Goal: Task Accomplishment & Management: Manage account settings

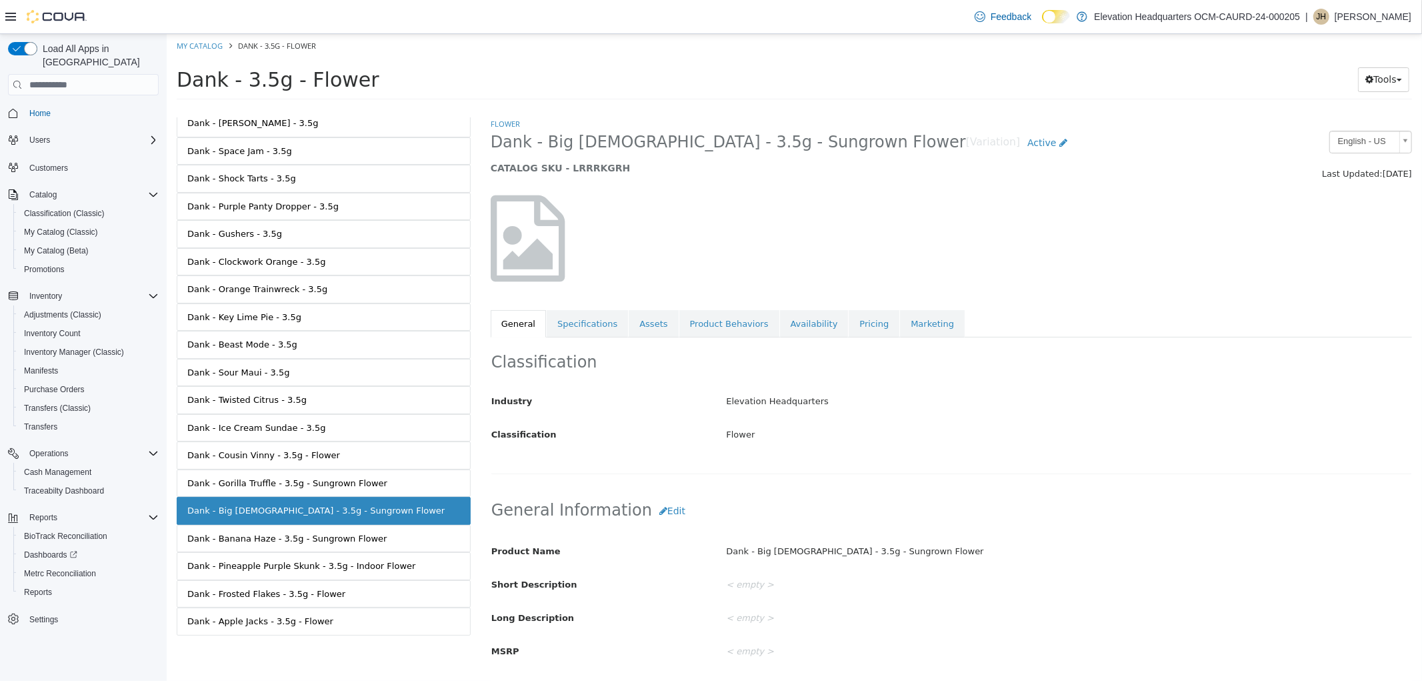
click at [623, 143] on span "Dank - Big [DEMOGRAPHIC_DATA] - 3.5g - Sungrown Flower" at bounding box center [727, 142] width 475 height 21
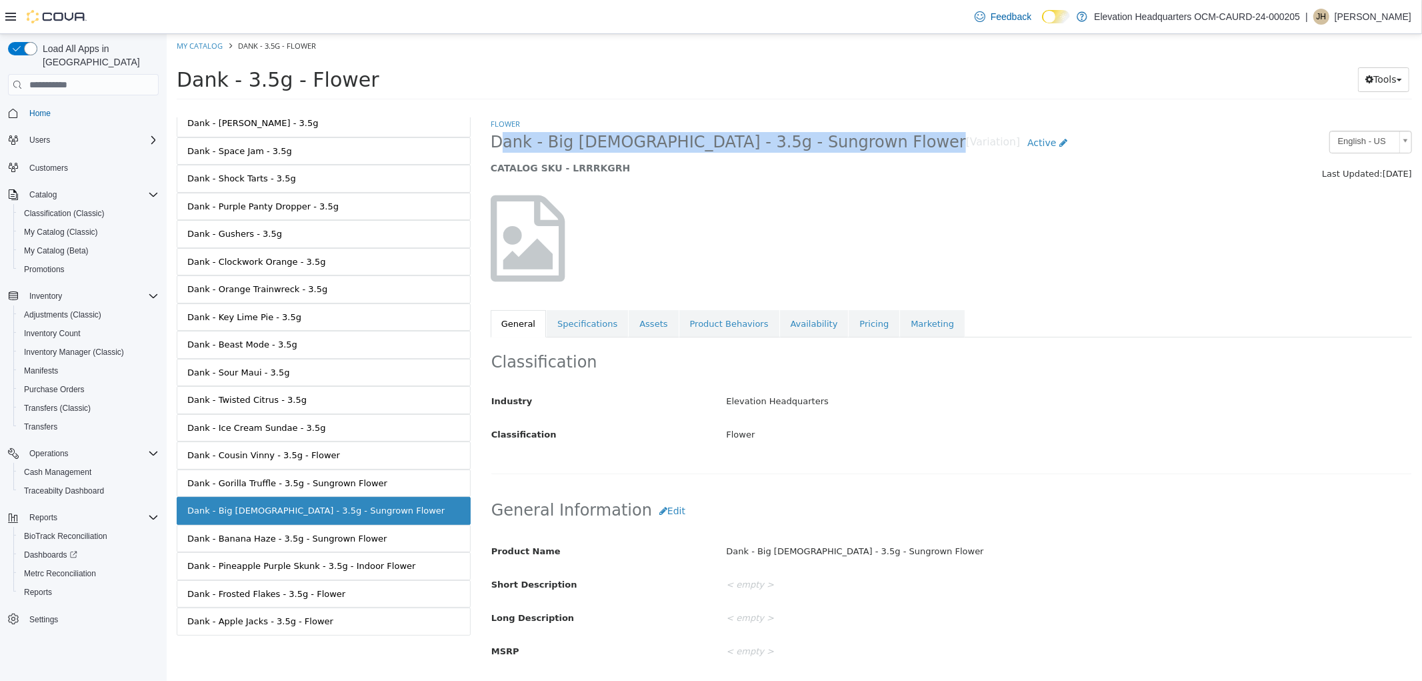
click at [623, 143] on span "Dank - Big [DEMOGRAPHIC_DATA] - 3.5g - Sungrown Flower" at bounding box center [727, 142] width 475 height 21
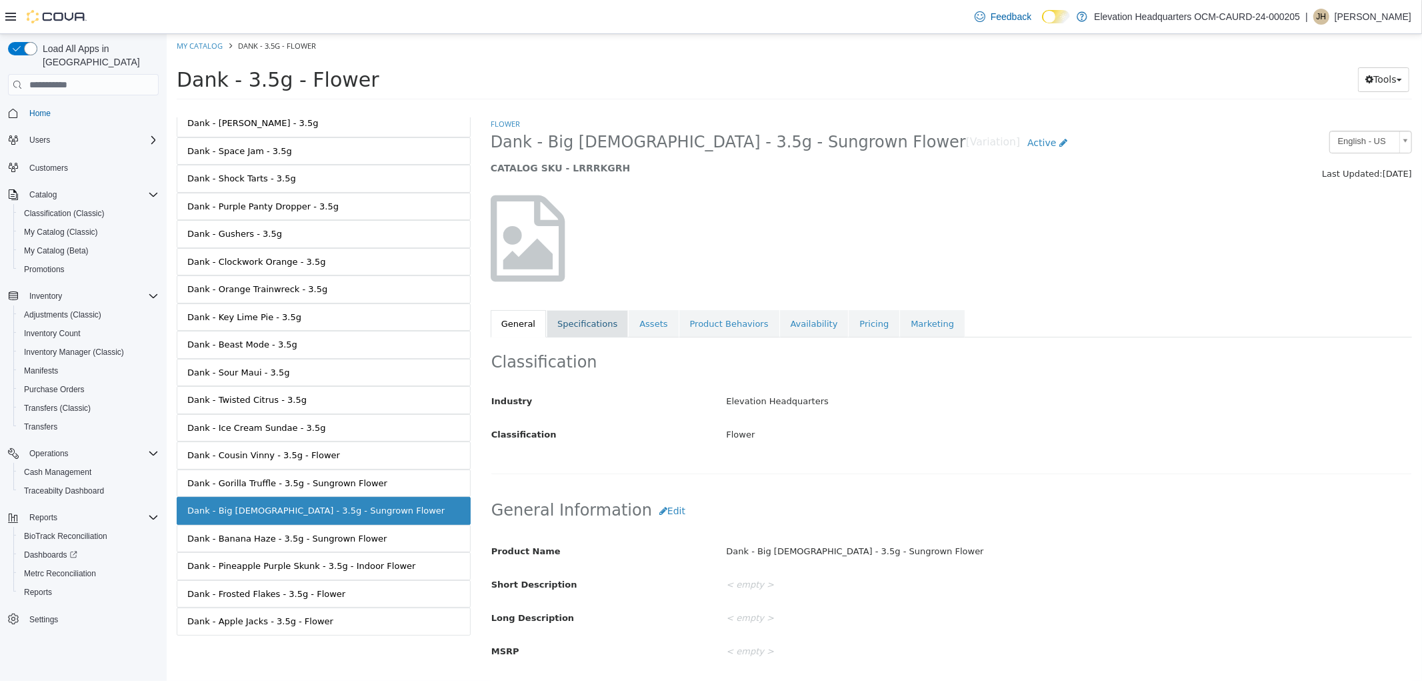
click at [587, 323] on link "Specifications" at bounding box center [586, 324] width 81 height 28
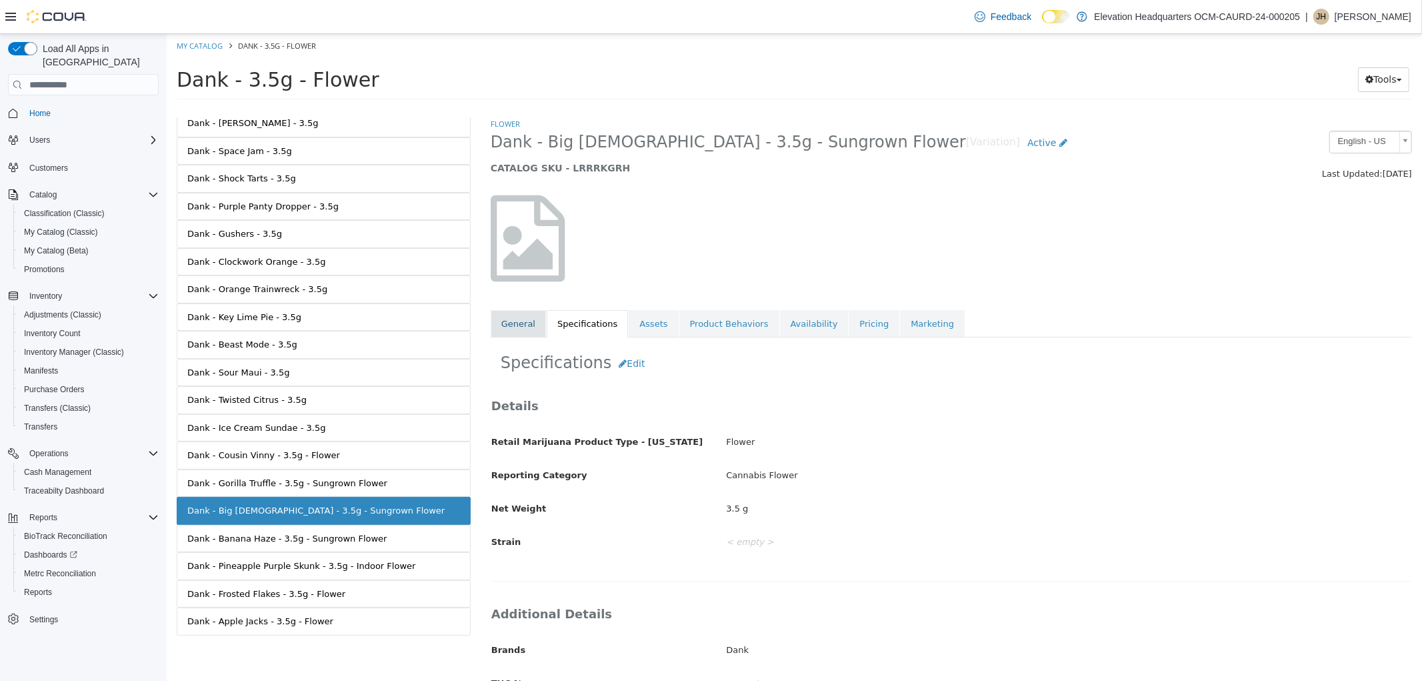
click at [529, 312] on link "General" at bounding box center [517, 324] width 55 height 28
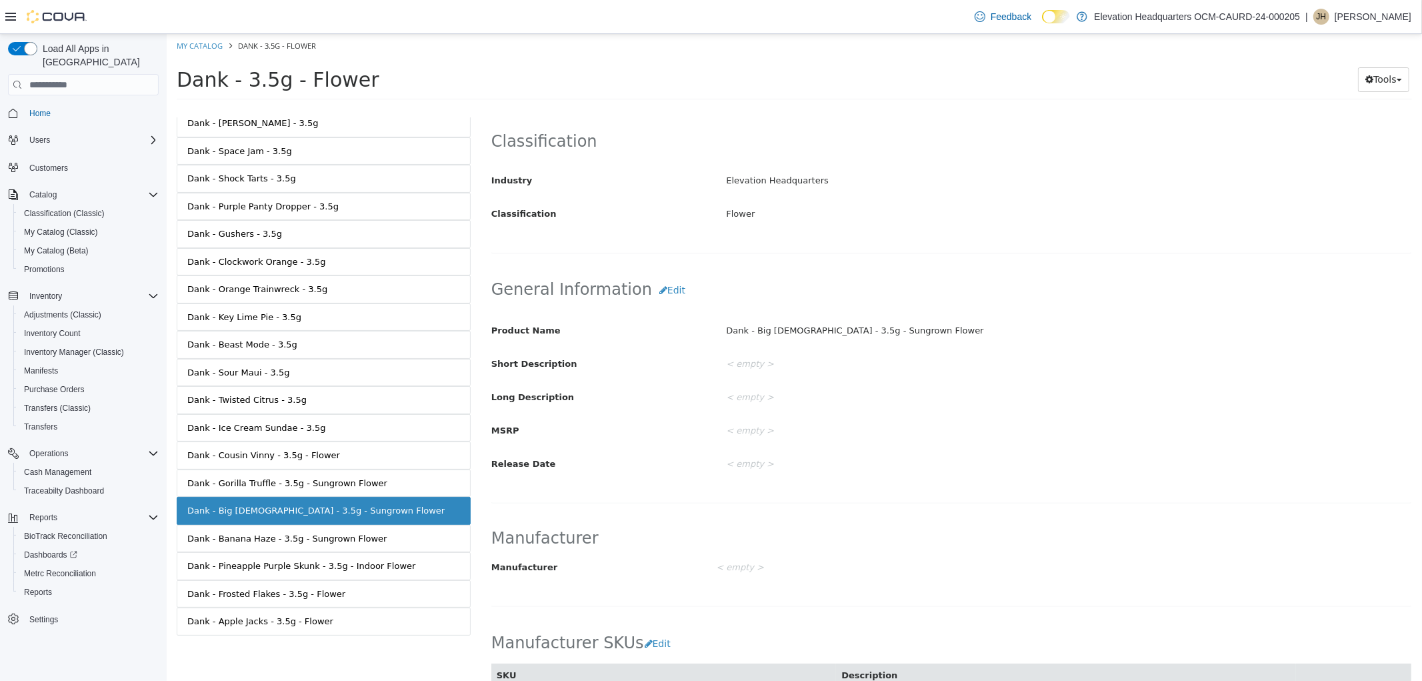
scroll to position [222, 0]
click at [651, 285] on button "Edit" at bounding box center [671, 289] width 41 height 25
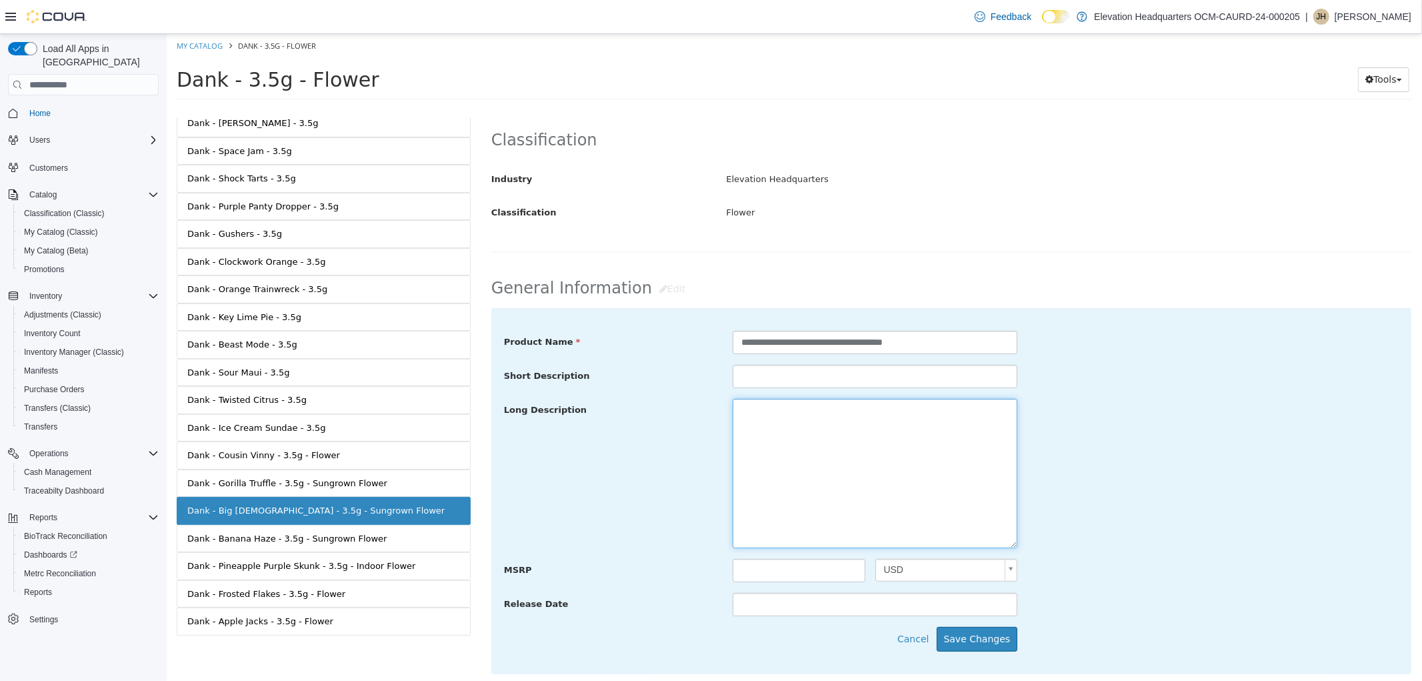
click at [797, 413] on textarea at bounding box center [874, 473] width 285 height 149
paste textarea "**********"
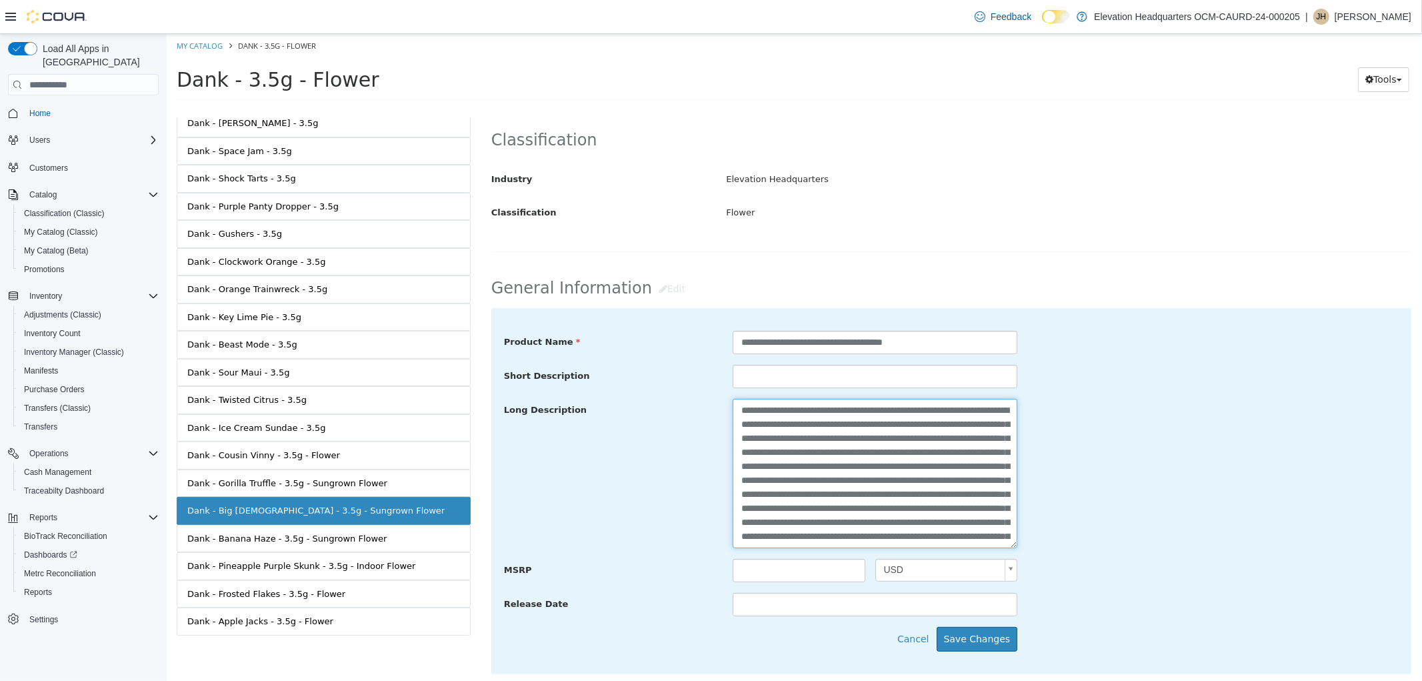
scroll to position [78, 0]
type textarea "**********"
click at [969, 644] on button "Save Changes" at bounding box center [976, 639] width 81 height 25
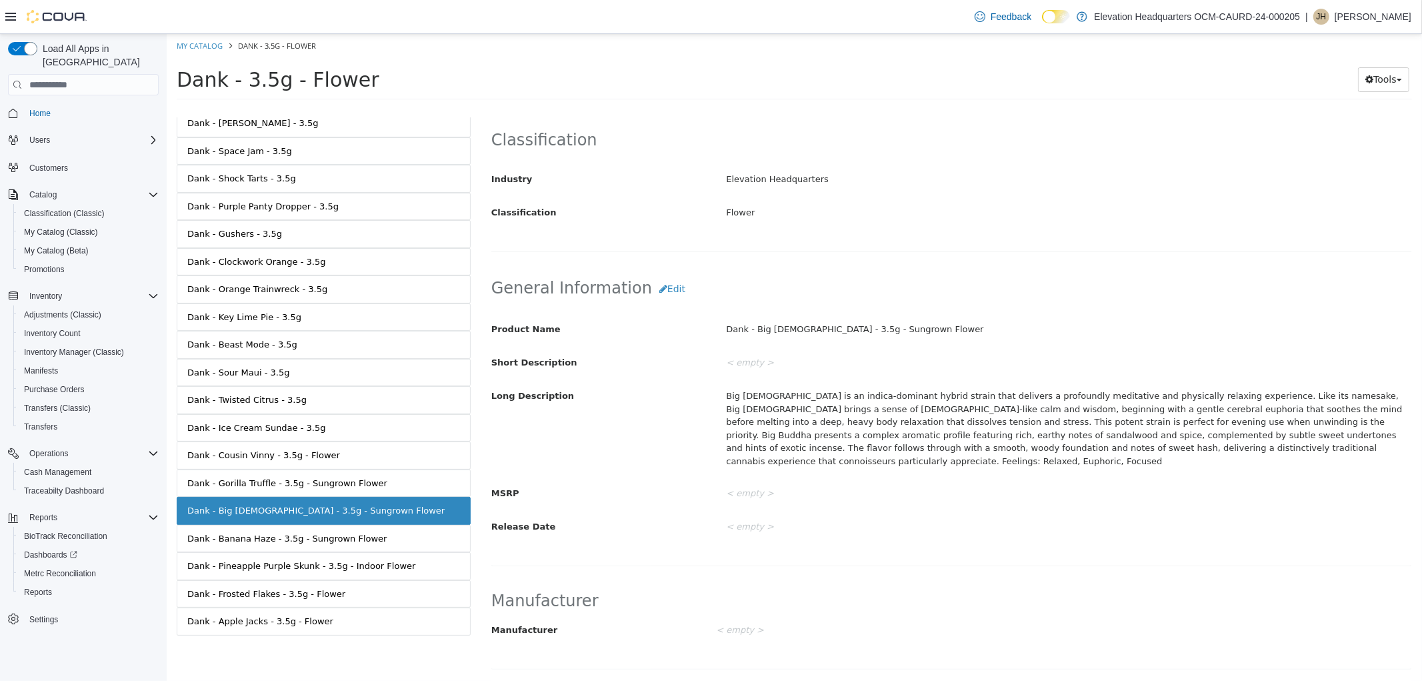
scroll to position [0, 0]
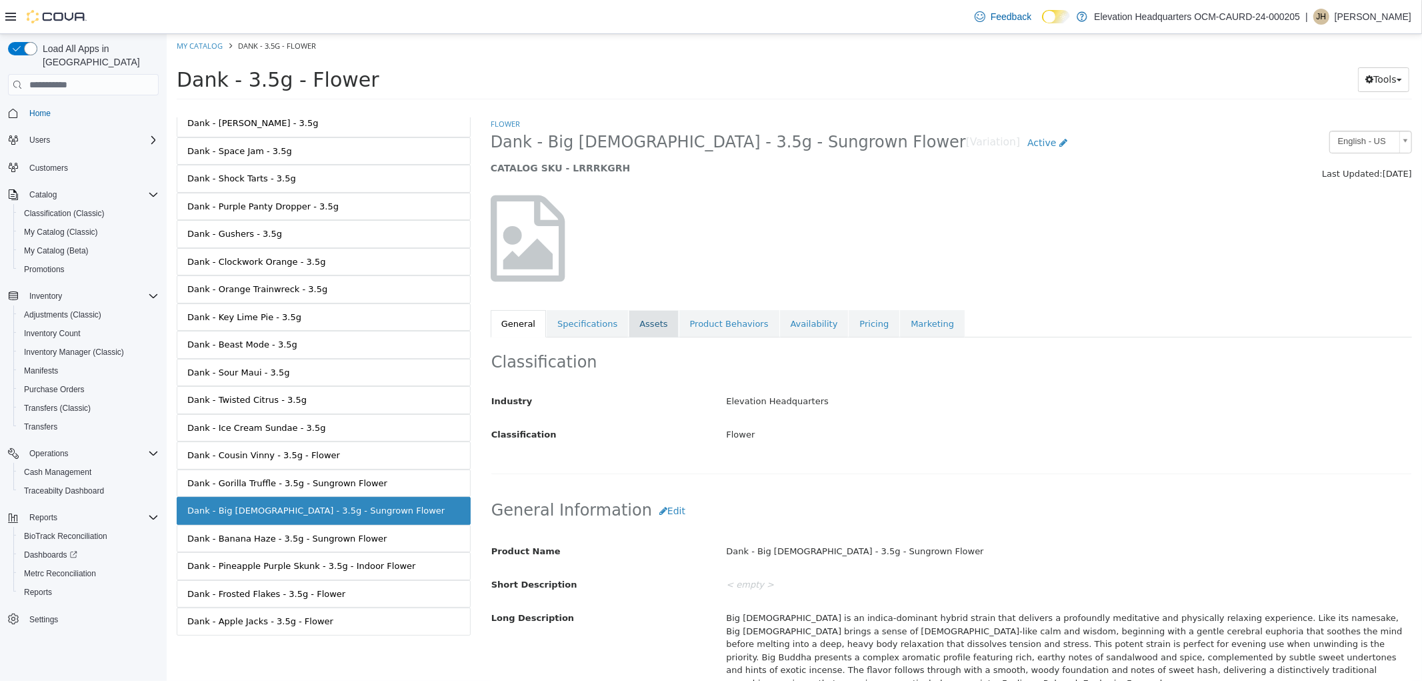
click at [628, 323] on link "Assets" at bounding box center [652, 324] width 49 height 28
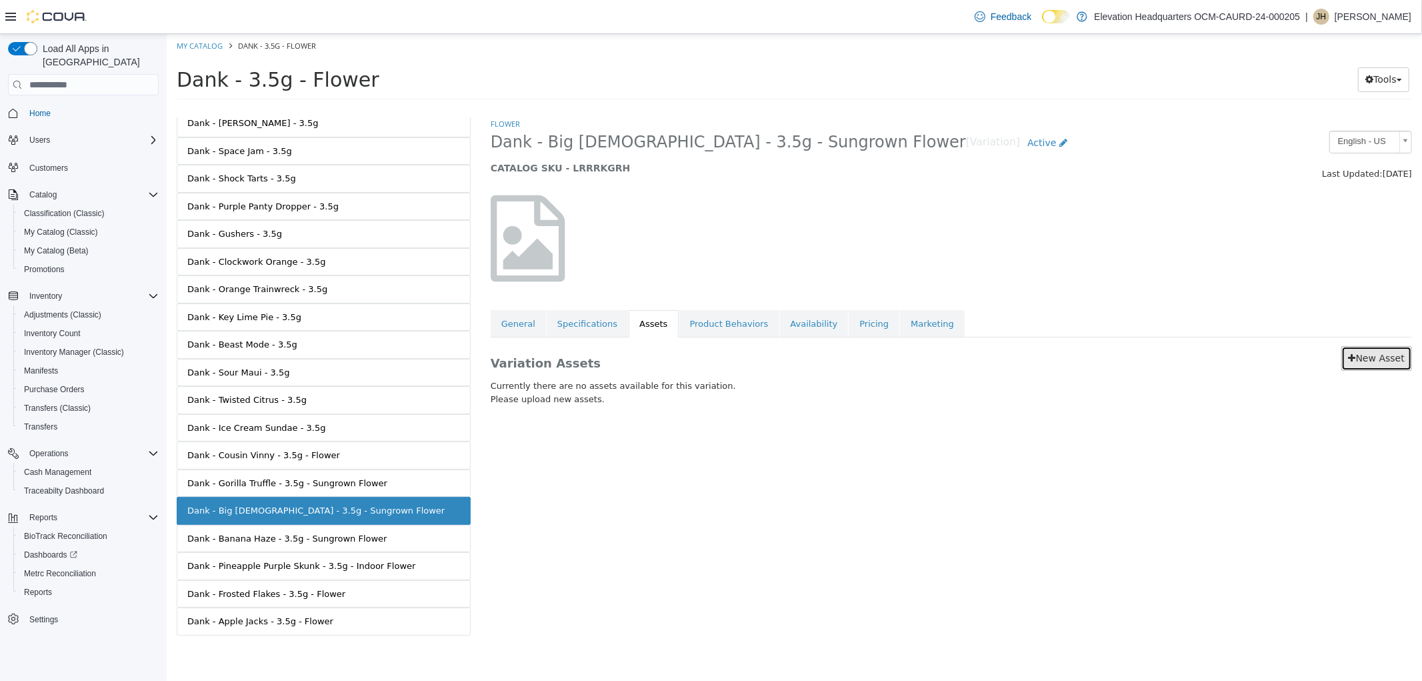
click at [1377, 365] on link "New Asset" at bounding box center [1376, 358] width 71 height 25
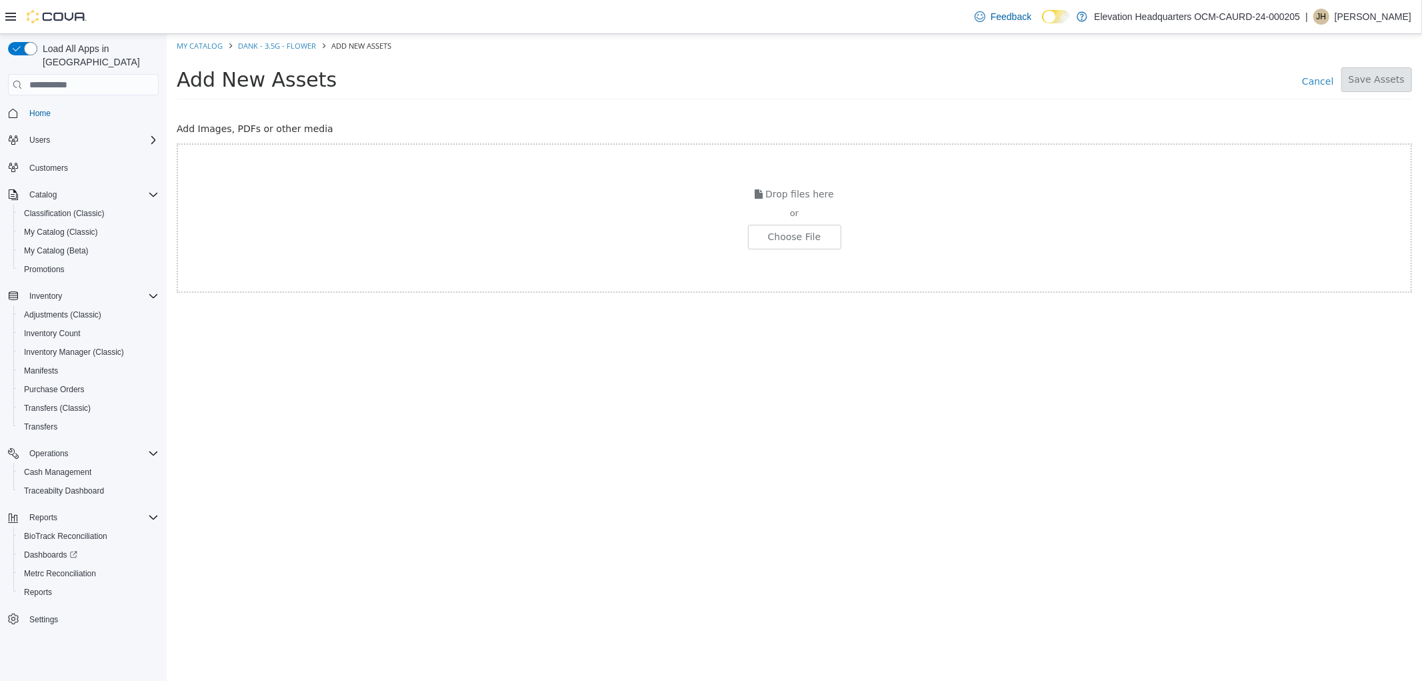
click at [763, 211] on div "or" at bounding box center [793, 213] width 1233 height 13
click at [775, 234] on input "file" at bounding box center [96, 236] width 1488 height 23
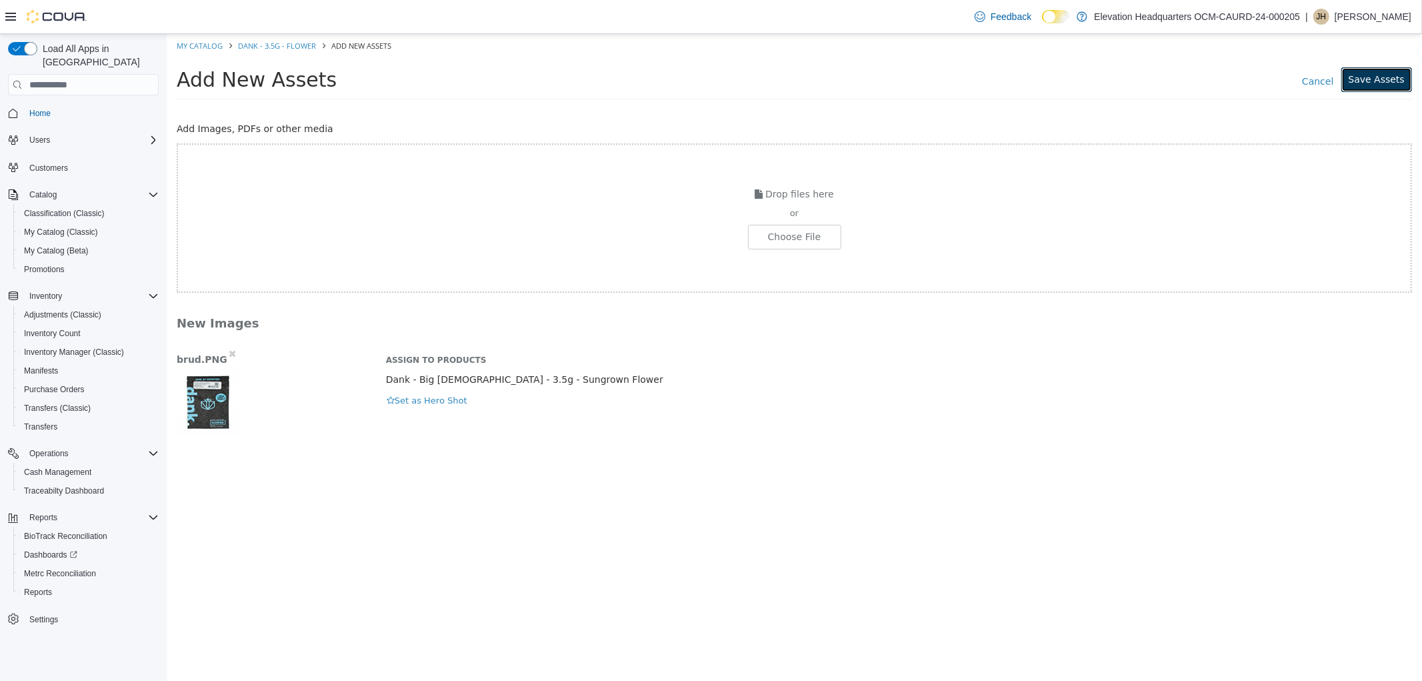
click at [1405, 71] on button "Save Assets" at bounding box center [1376, 79] width 71 height 25
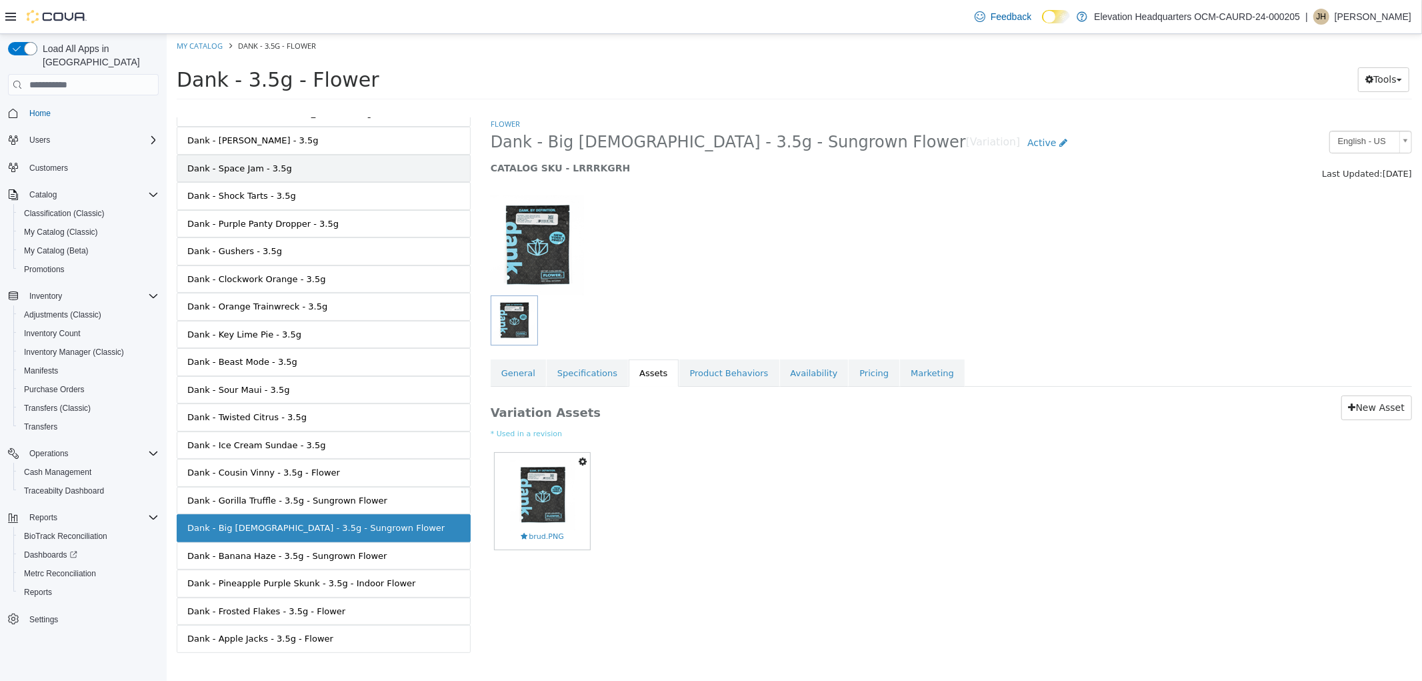
scroll to position [591, 0]
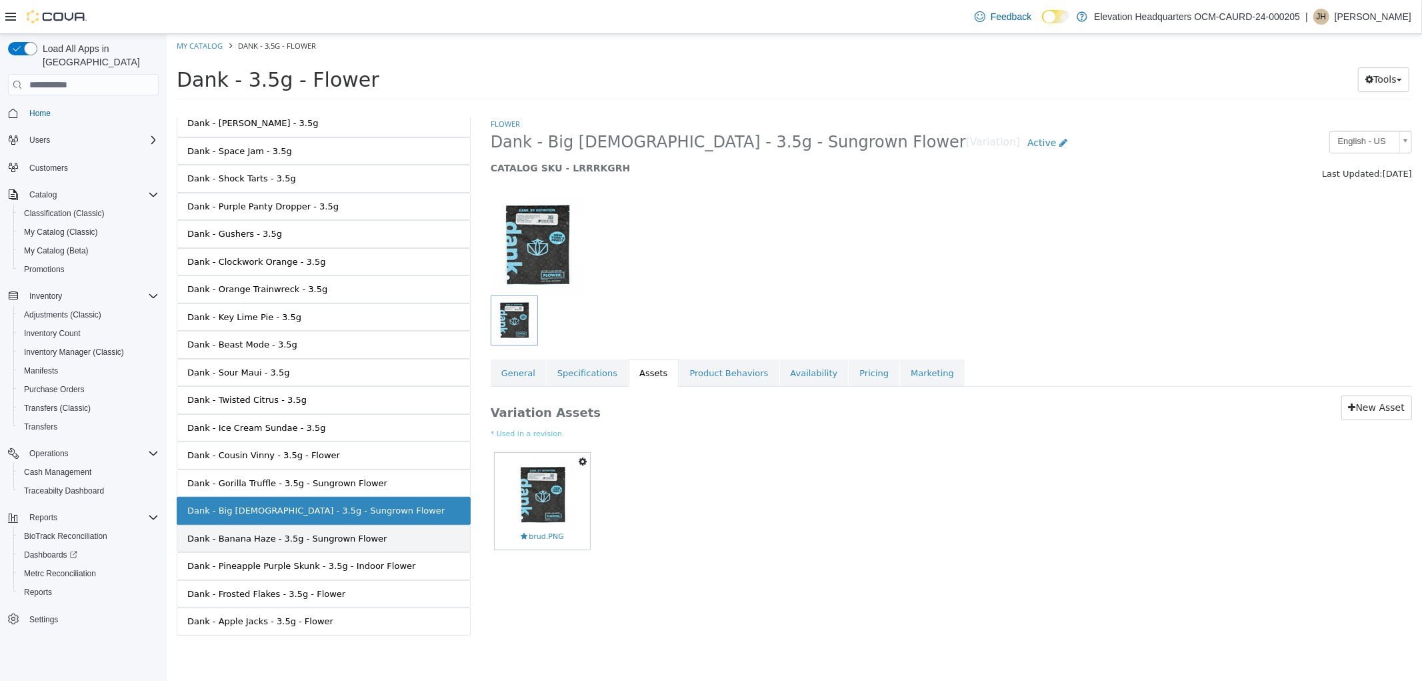
click at [362, 545] on link "Dank - Banana Haze - 3.5g - Sungrown Flower" at bounding box center [323, 539] width 294 height 28
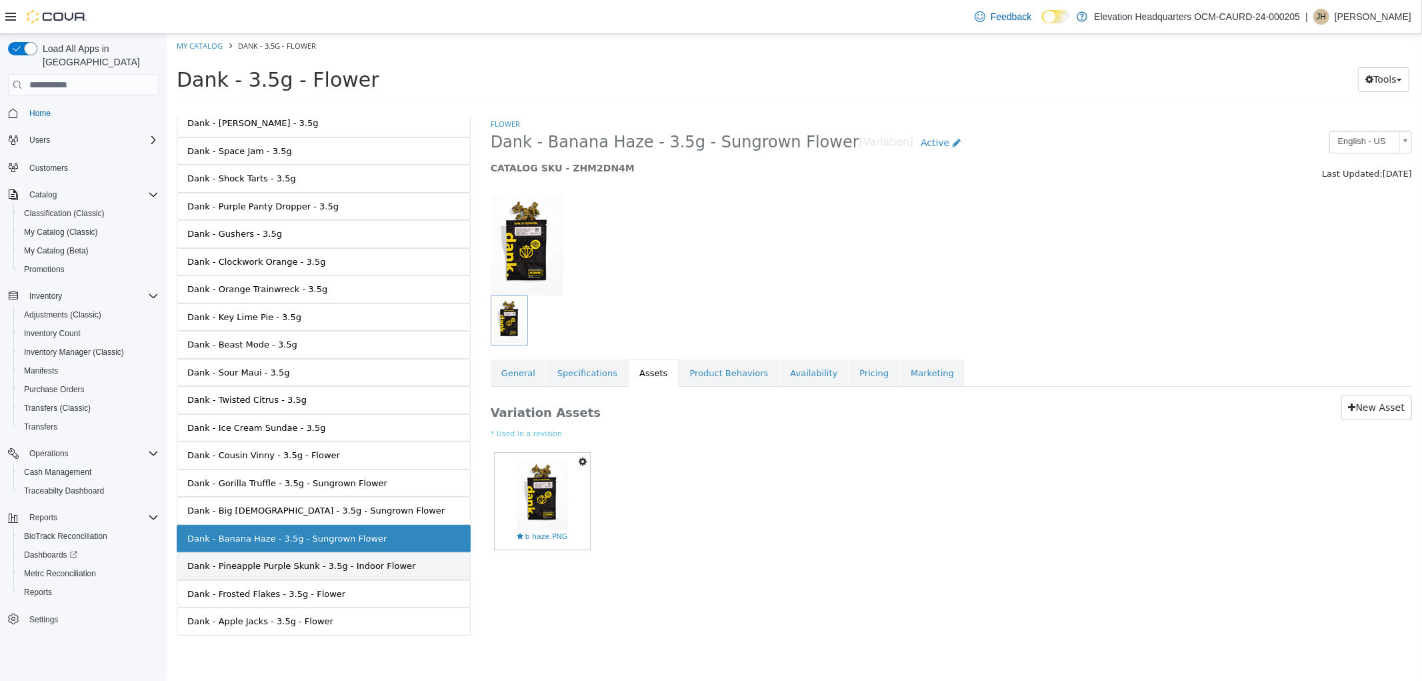
click at [361, 561] on div "Dank - Pineapple Purple Skunk - 3.5g - Indoor Flower" at bounding box center [301, 565] width 228 height 13
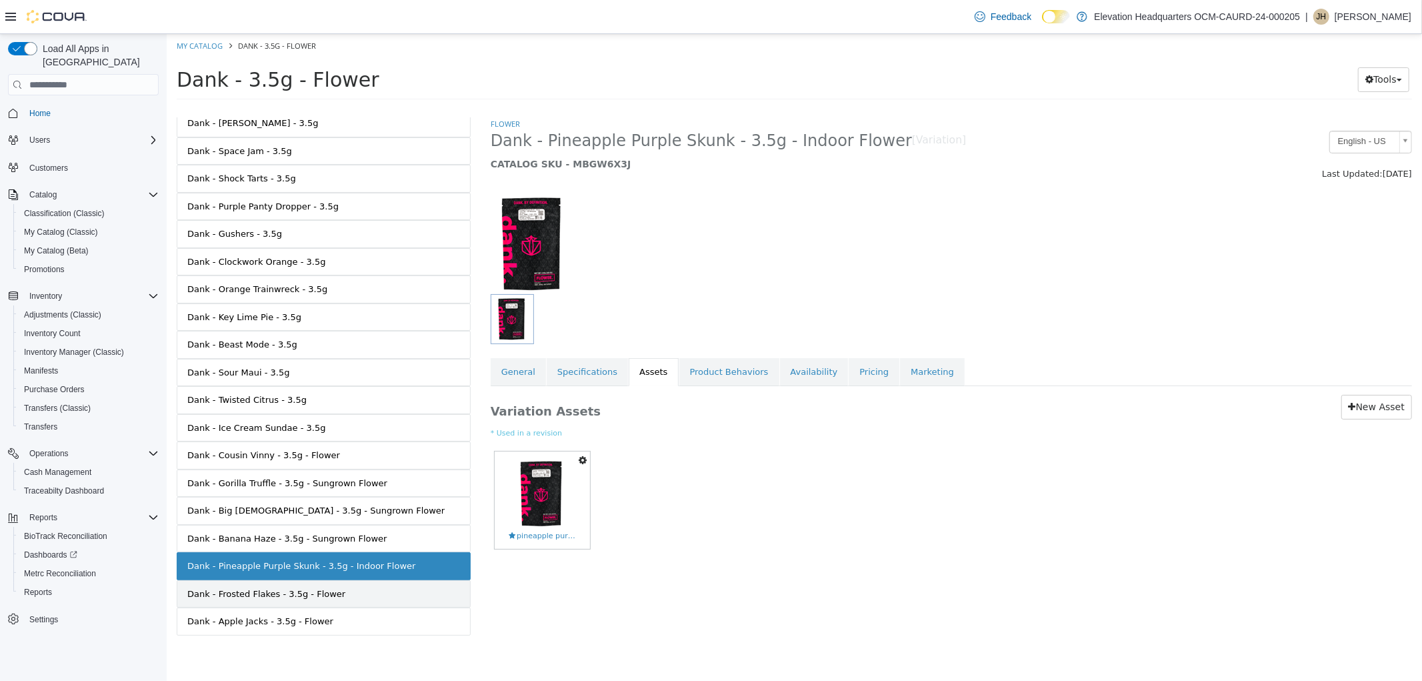
click at [346, 601] on link "Dank - Frosted Flakes - 3.5g - Flower" at bounding box center [323, 594] width 294 height 28
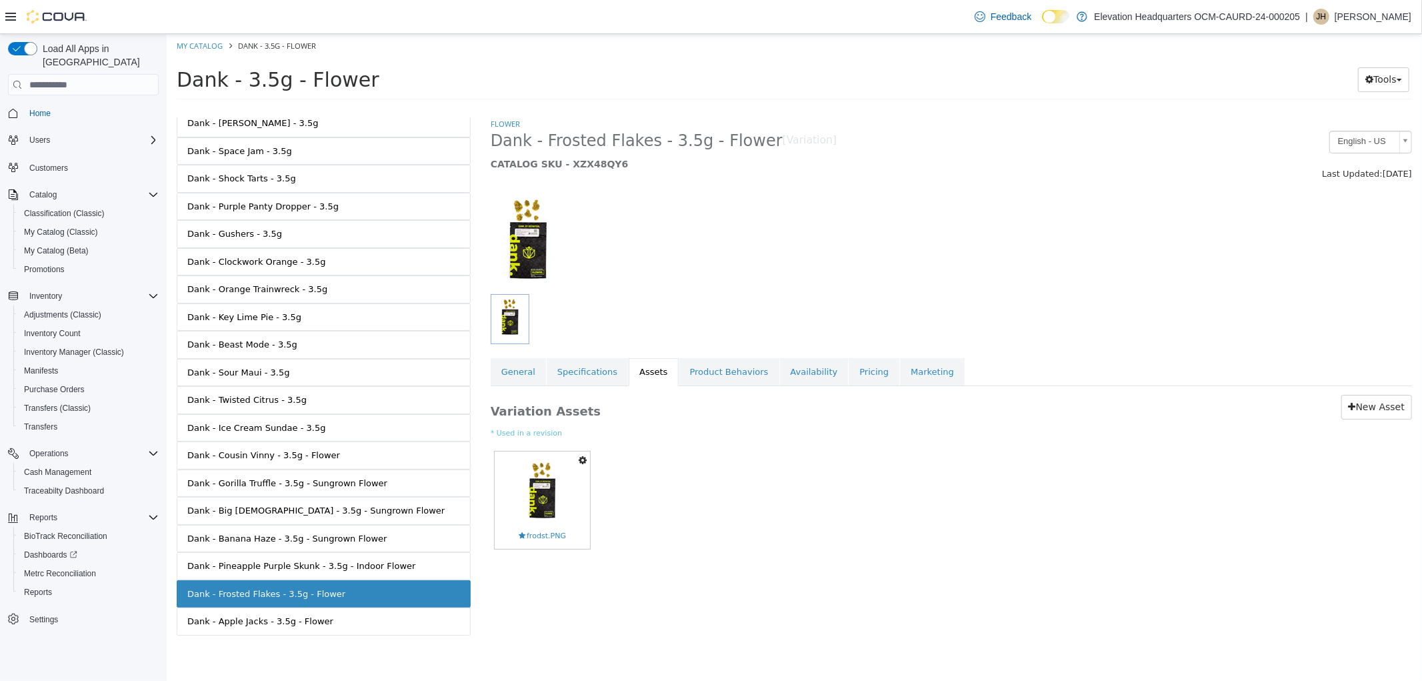
click at [323, 628] on link "Dank - Apple Jacks - 3.5g - Flower" at bounding box center [323, 621] width 294 height 28
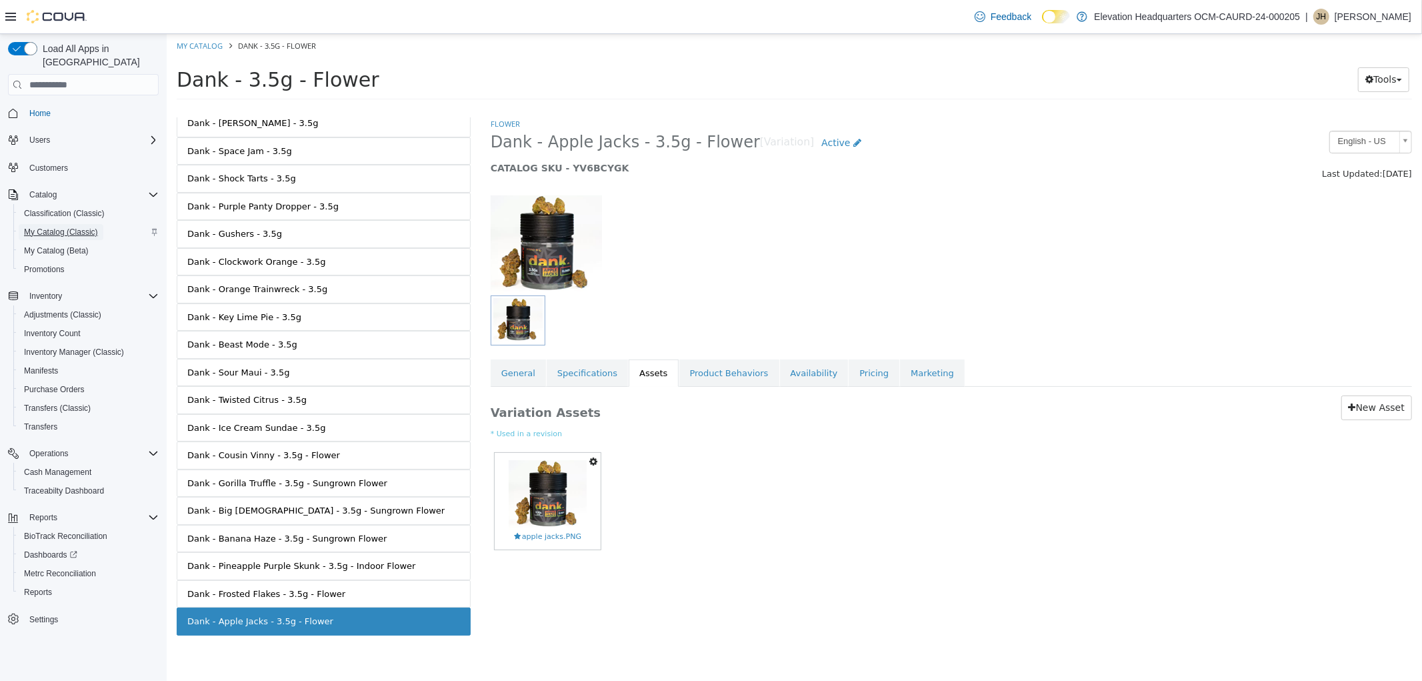
click at [62, 227] on div "Classification (Classic) My Catalog (Classic) My Catalog (Beta) Promotions" at bounding box center [88, 241] width 151 height 75
click at [55, 227] on span "My Catalog (Classic)" at bounding box center [61, 232] width 74 height 11
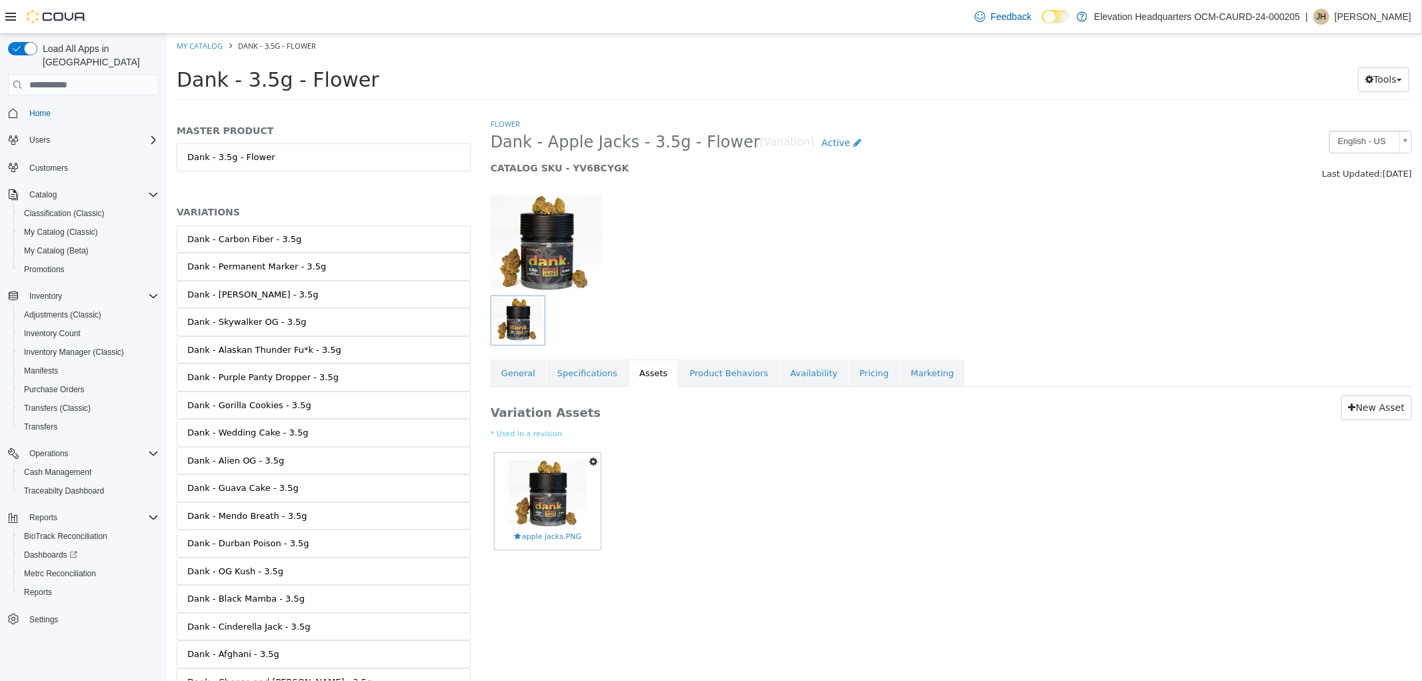
click at [182, 51] on ol "My Catalog Dank - 3.5g - Flower" at bounding box center [793, 46] width 1255 height 24
click at [183, 48] on link "My Catalog" at bounding box center [199, 46] width 46 height 10
select select "**********"
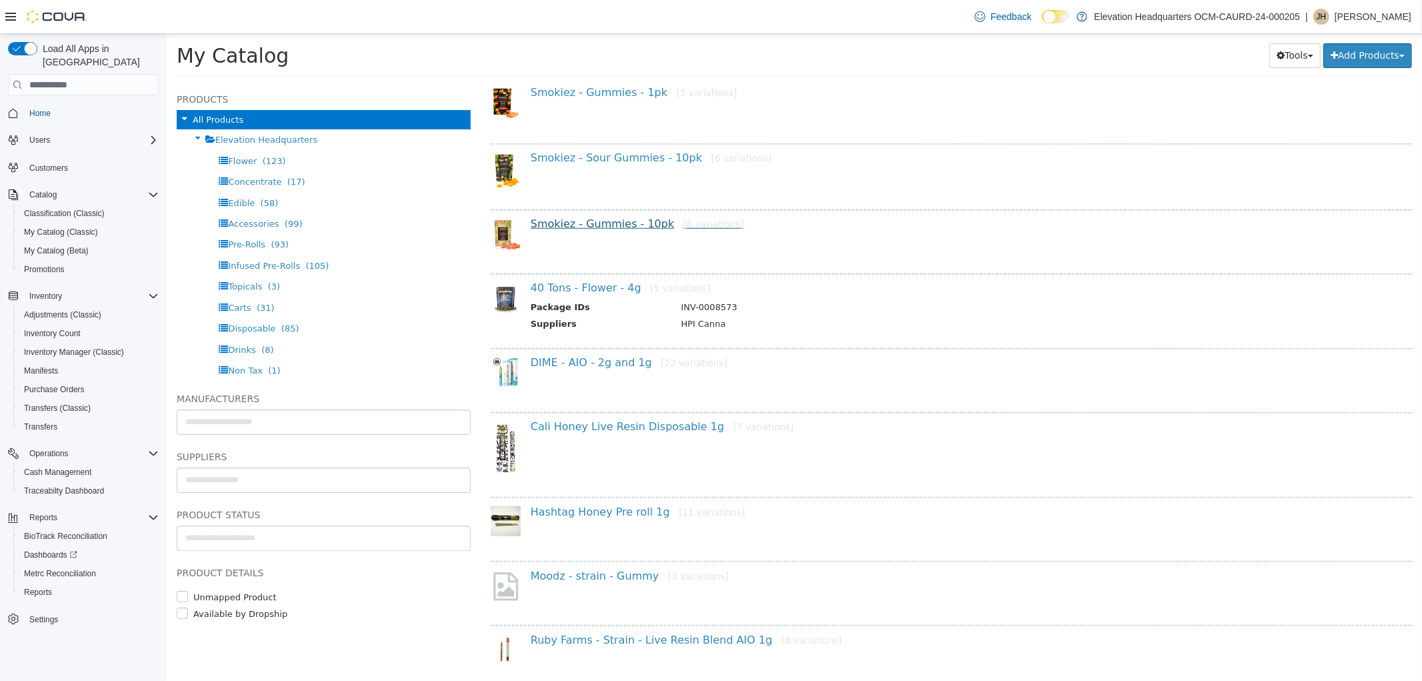
scroll to position [889, 0]
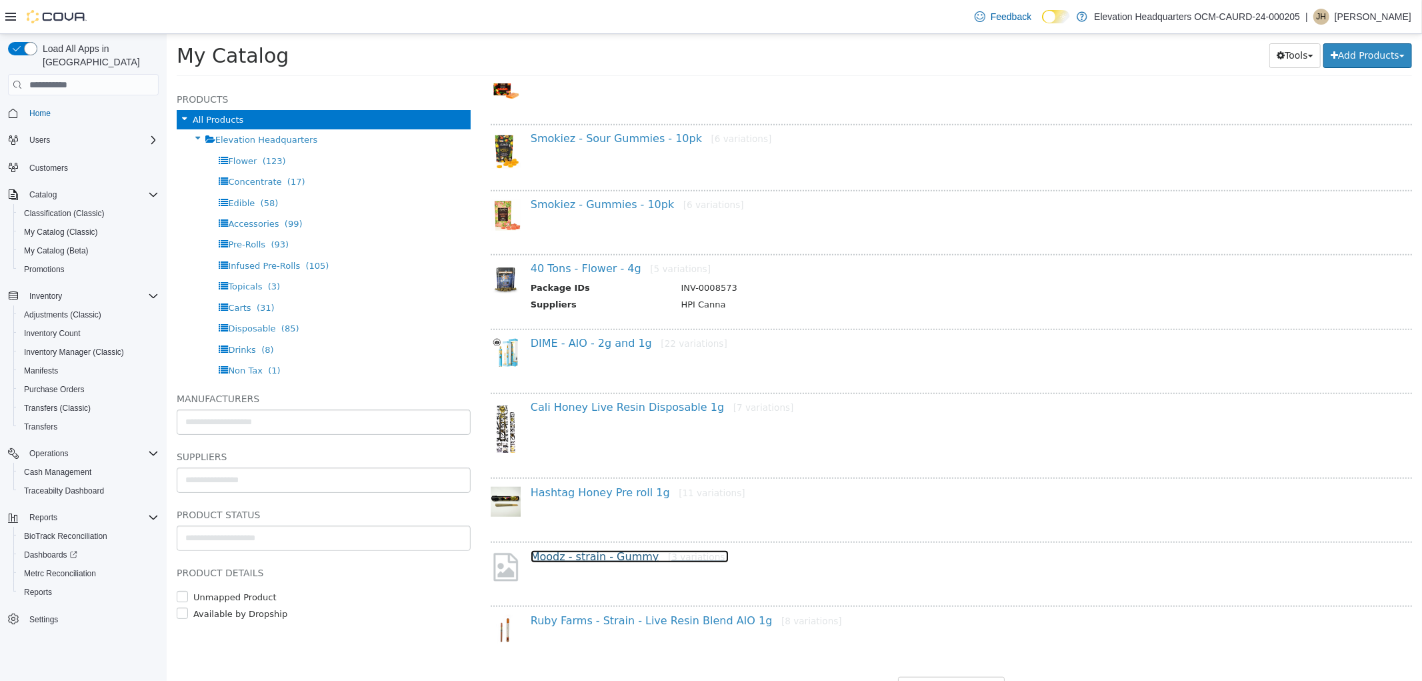
click at [589, 550] on link "Moodz - strain - Gummy [3 variations]" at bounding box center [629, 556] width 198 height 13
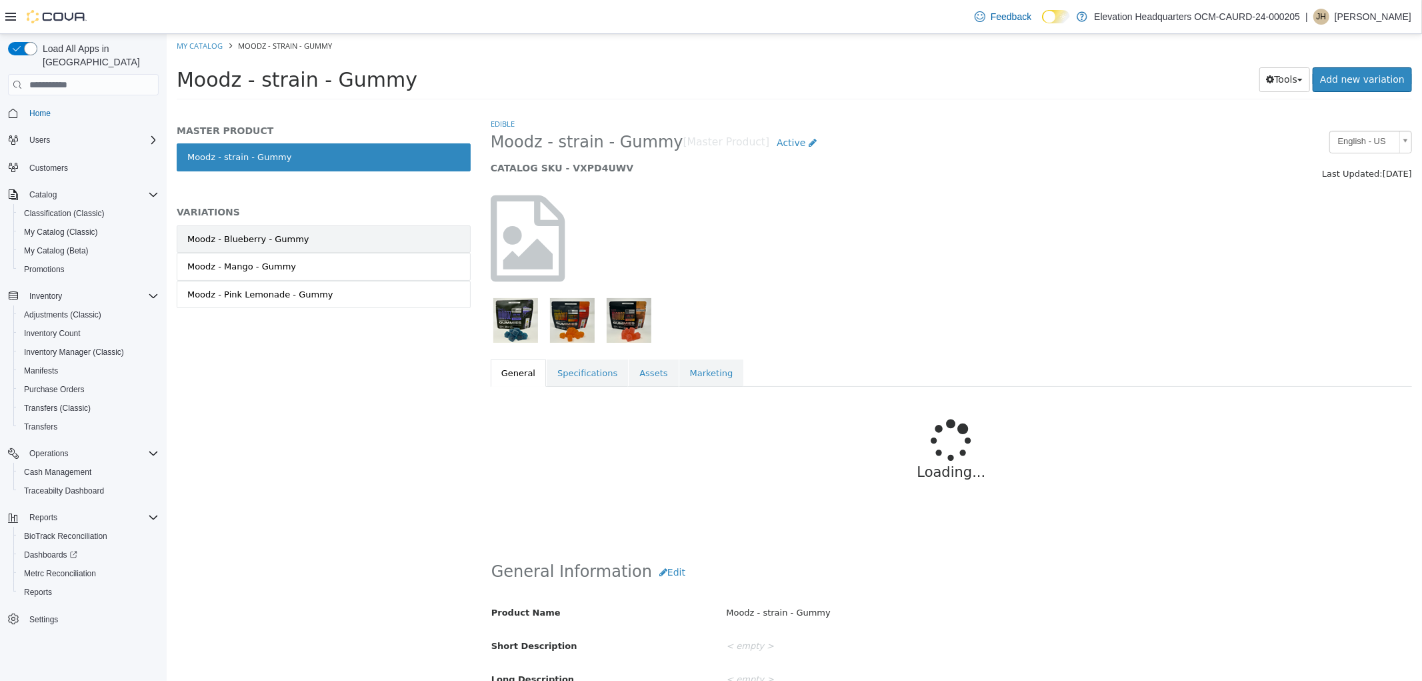
click at [324, 247] on link "Moodz - Blueberry - Gummy" at bounding box center [323, 239] width 294 height 28
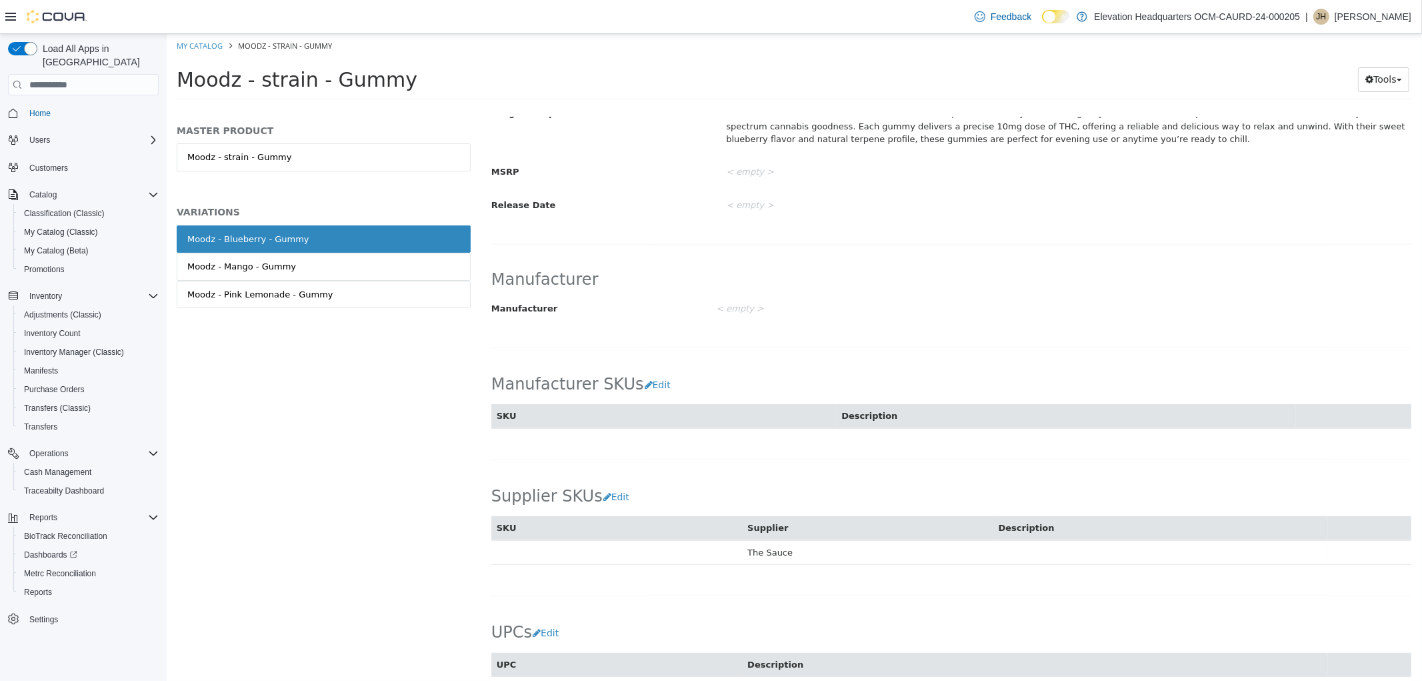
scroll to position [400, 0]
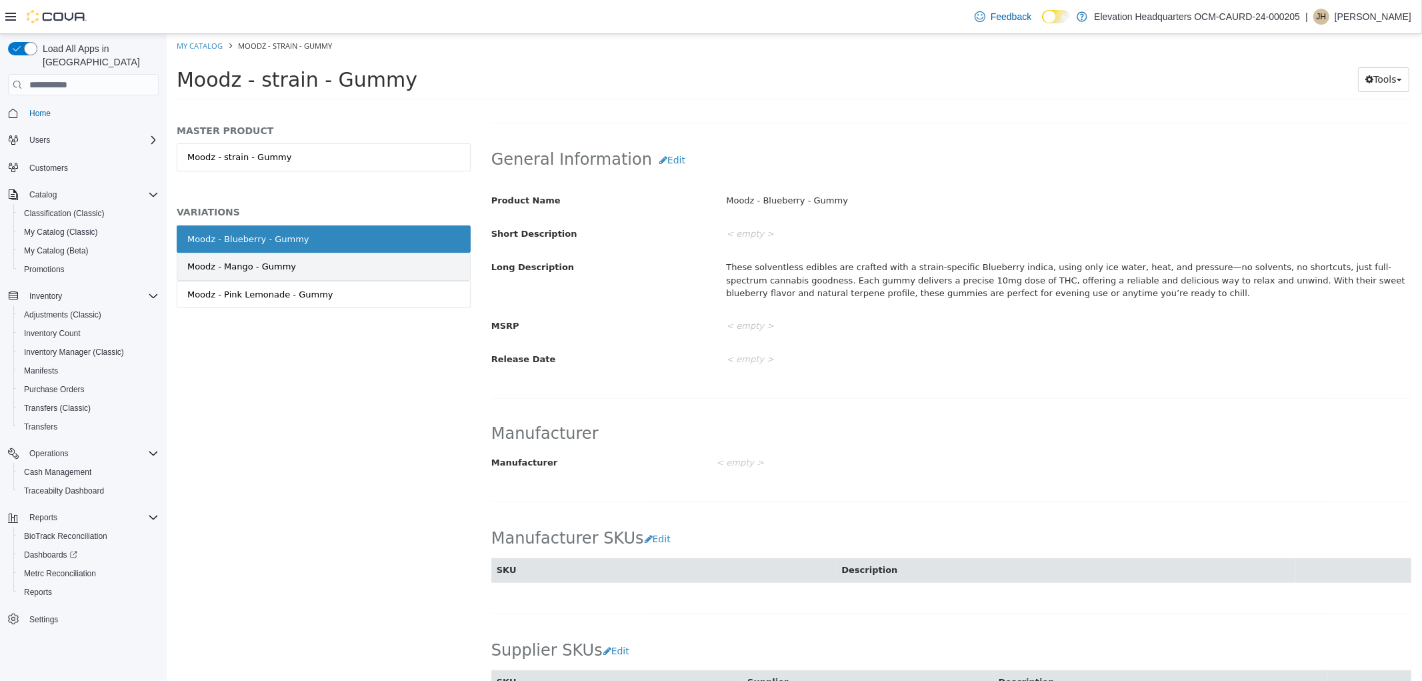
click at [330, 271] on link "Moodz - Mango - Gummy" at bounding box center [323, 267] width 294 height 28
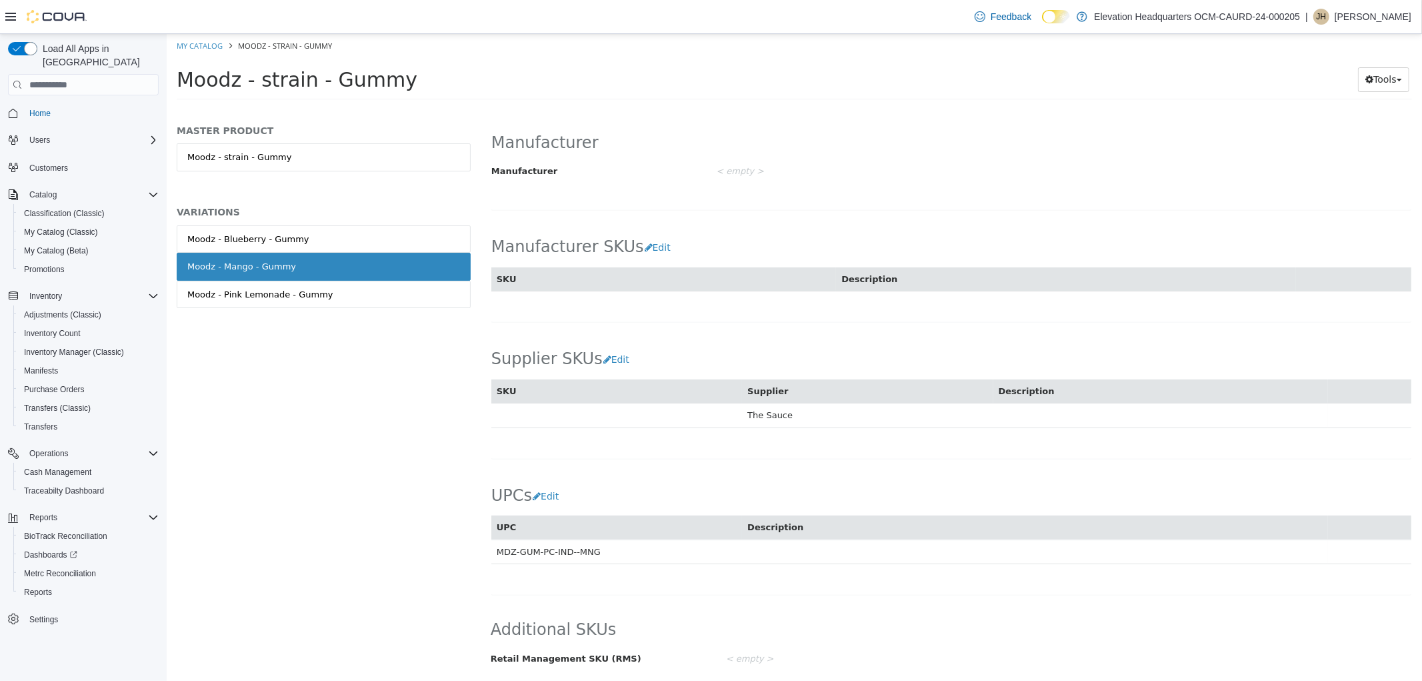
scroll to position [581, 0]
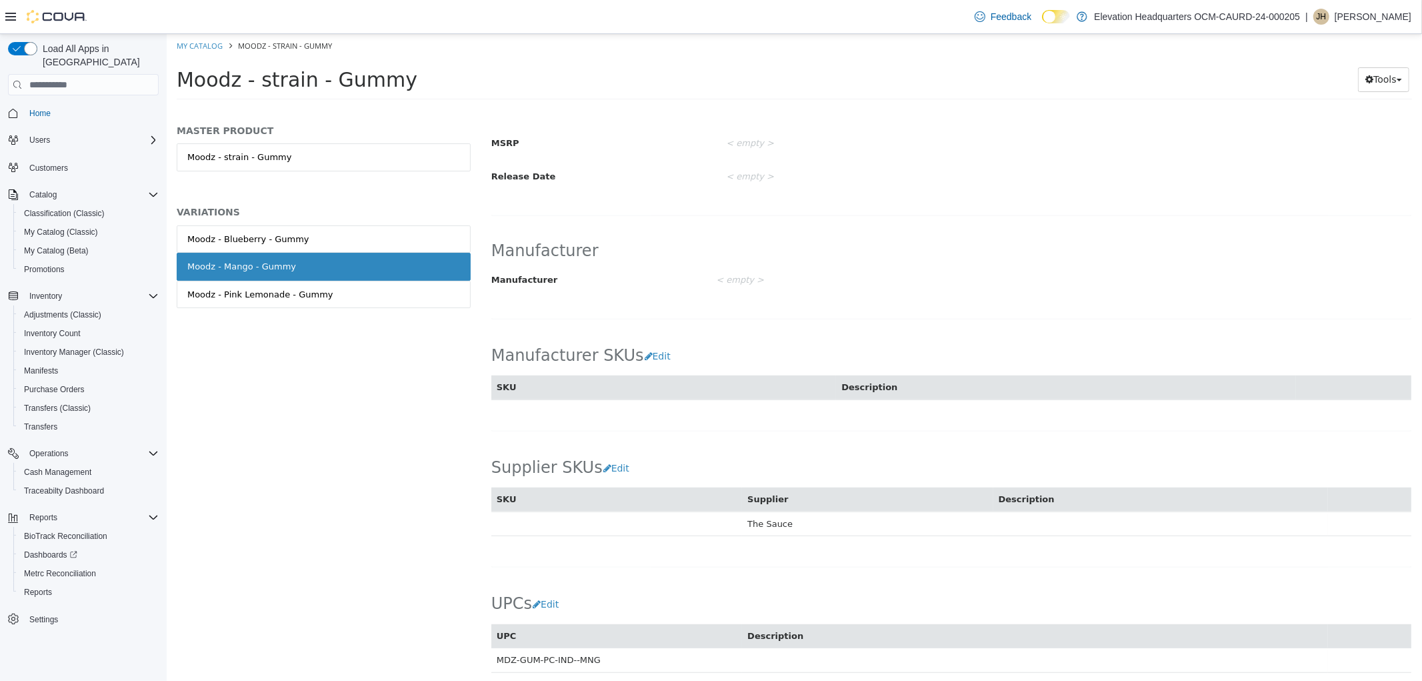
click at [318, 292] on div "Moodz - Pink Lemonade - Gummy" at bounding box center [260, 294] width 146 height 13
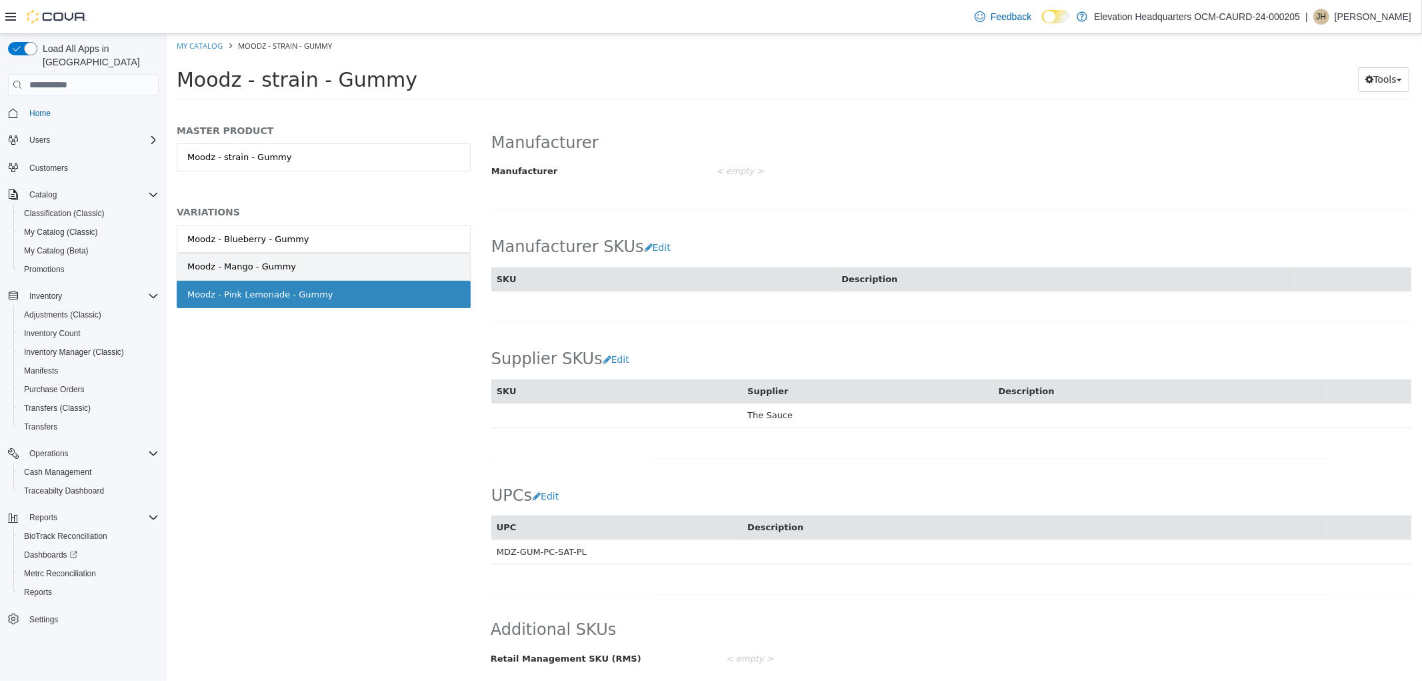
scroll to position [581, 0]
